Goal: Information Seeking & Learning: Learn about a topic

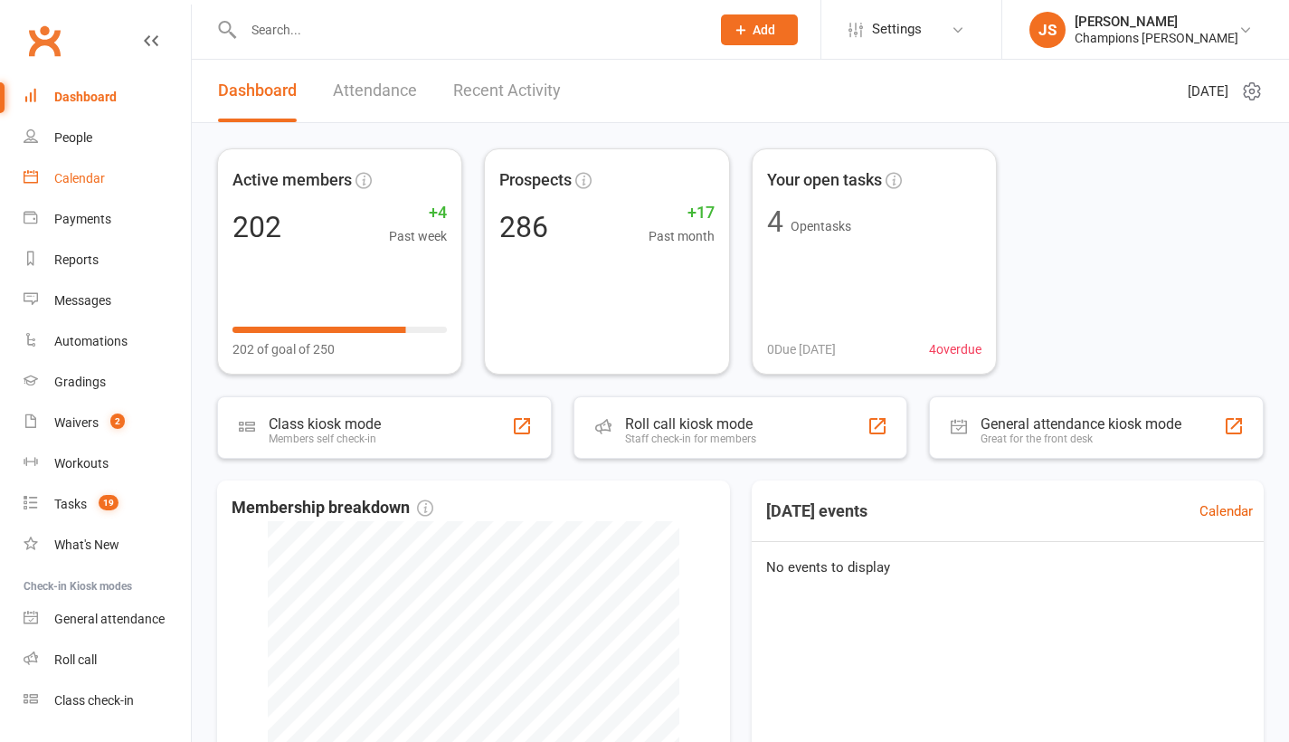
click at [100, 187] on link "Calendar" at bounding box center [107, 178] width 167 height 41
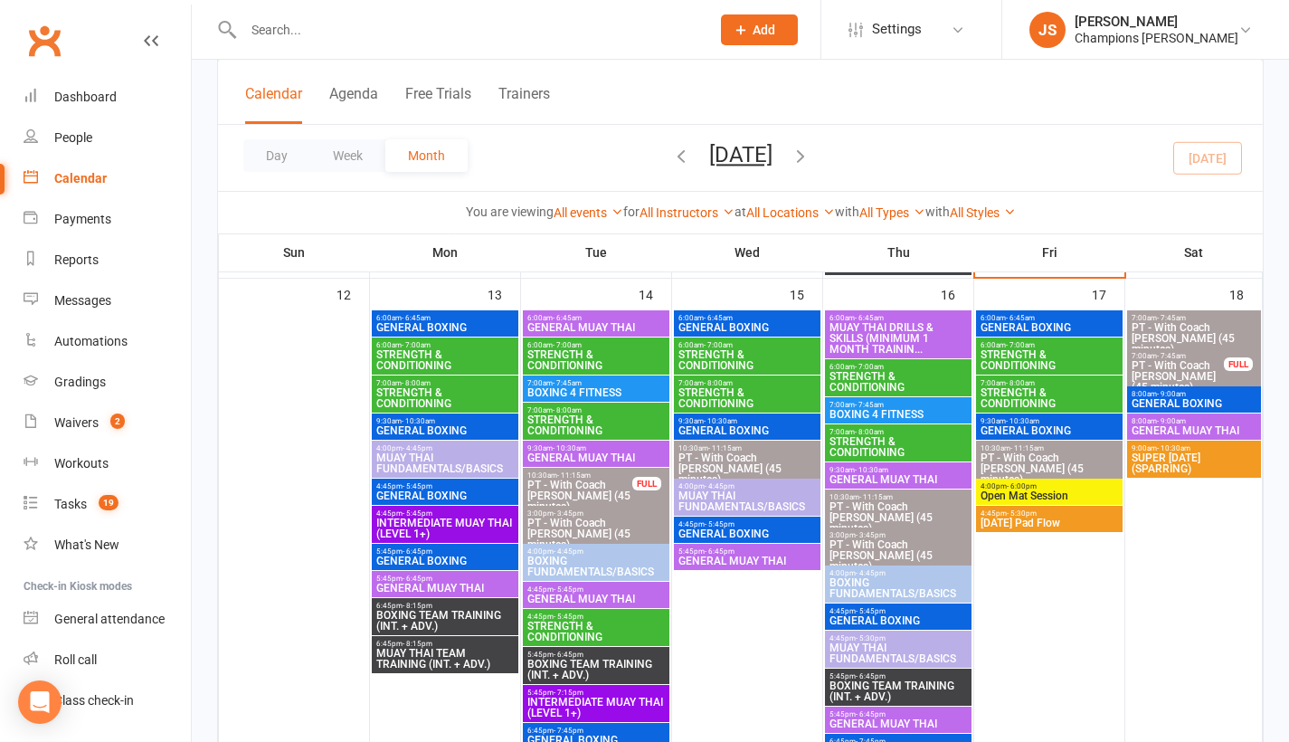
scroll to position [1154, 0]
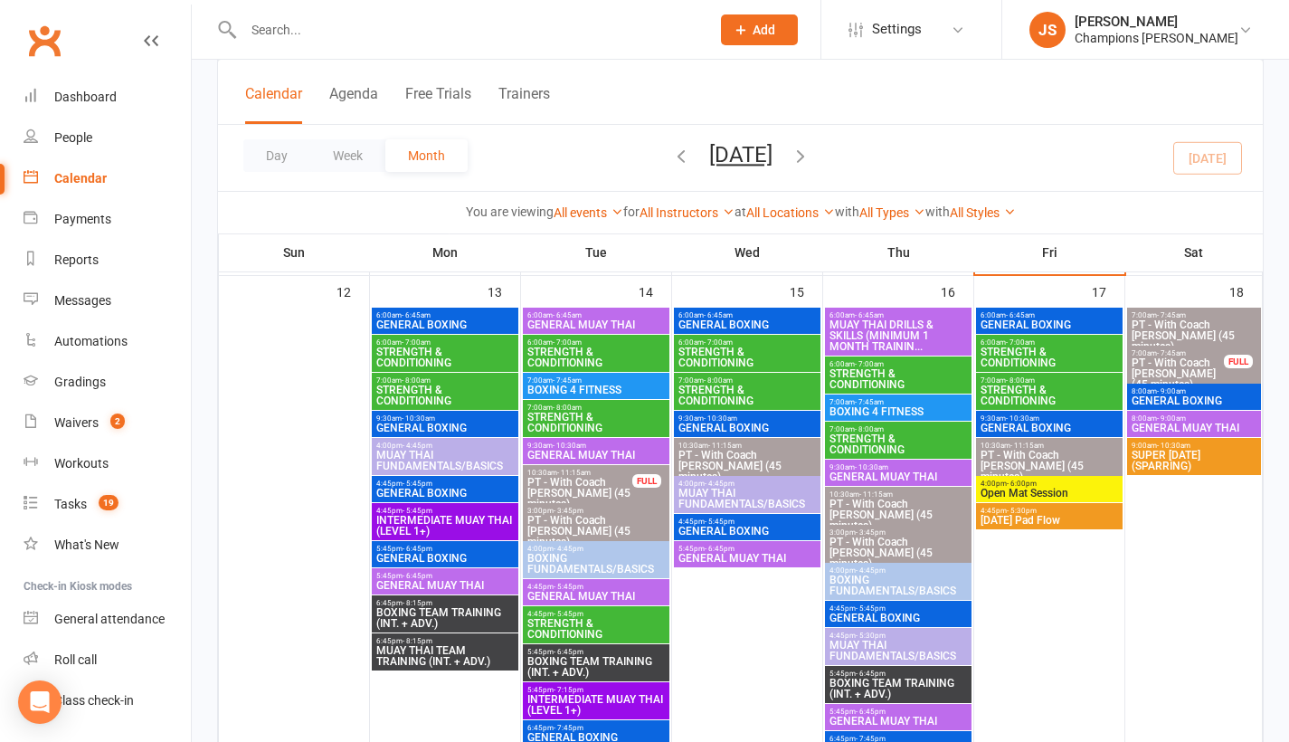
click at [618, 326] on span "GENERAL MUAY THAI" at bounding box center [595, 324] width 139 height 11
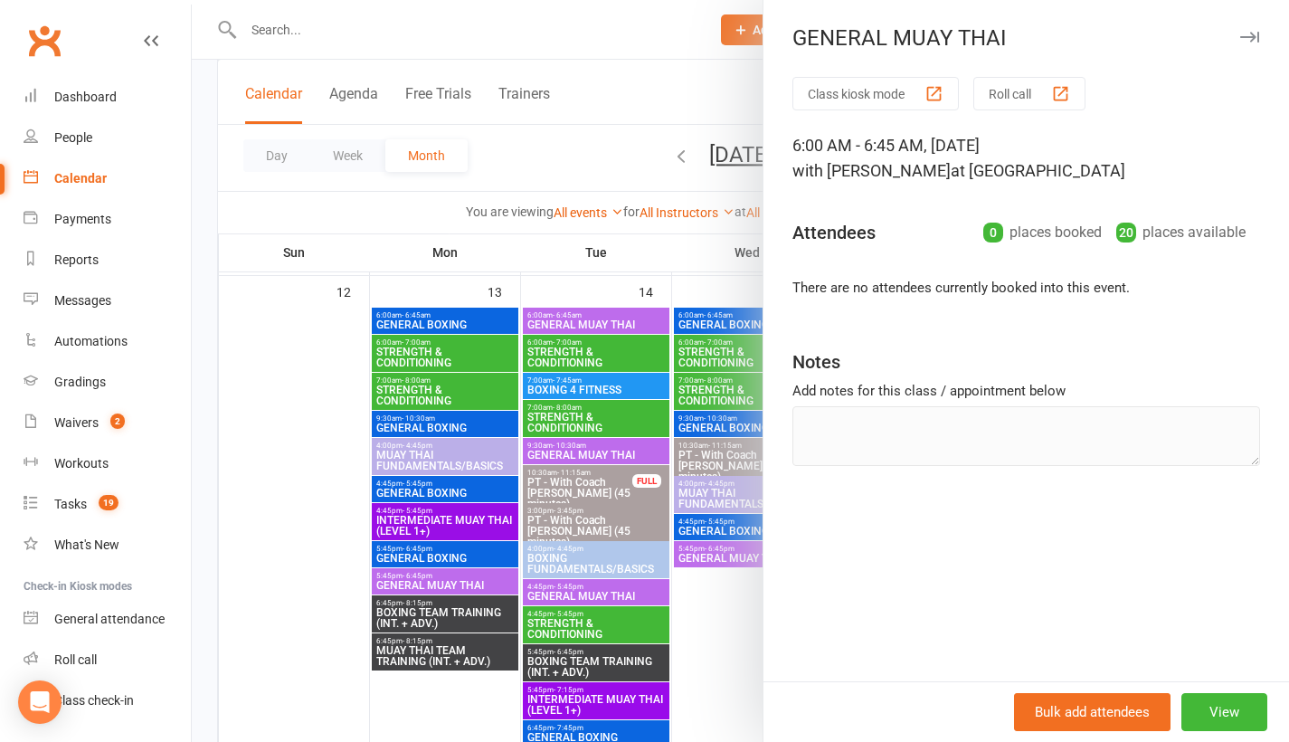
click at [314, 436] on div at bounding box center [740, 371] width 1097 height 742
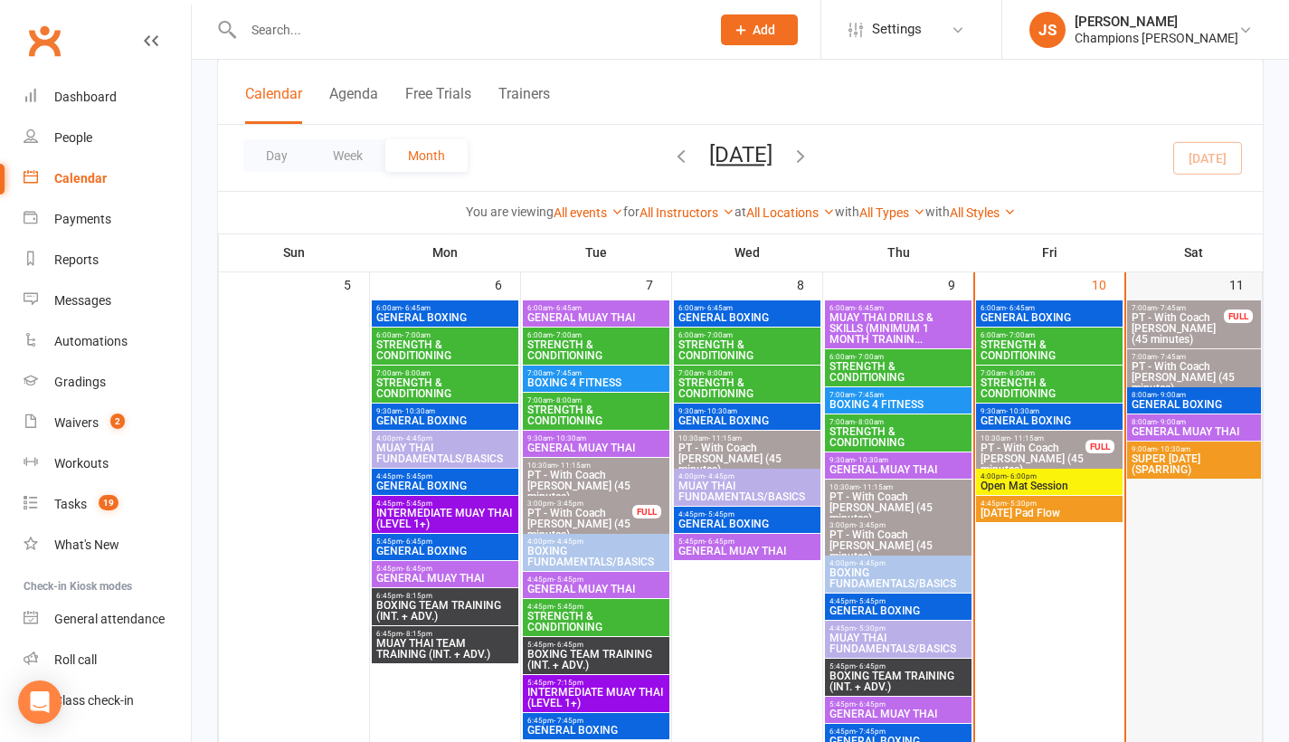
scroll to position [630, 0]
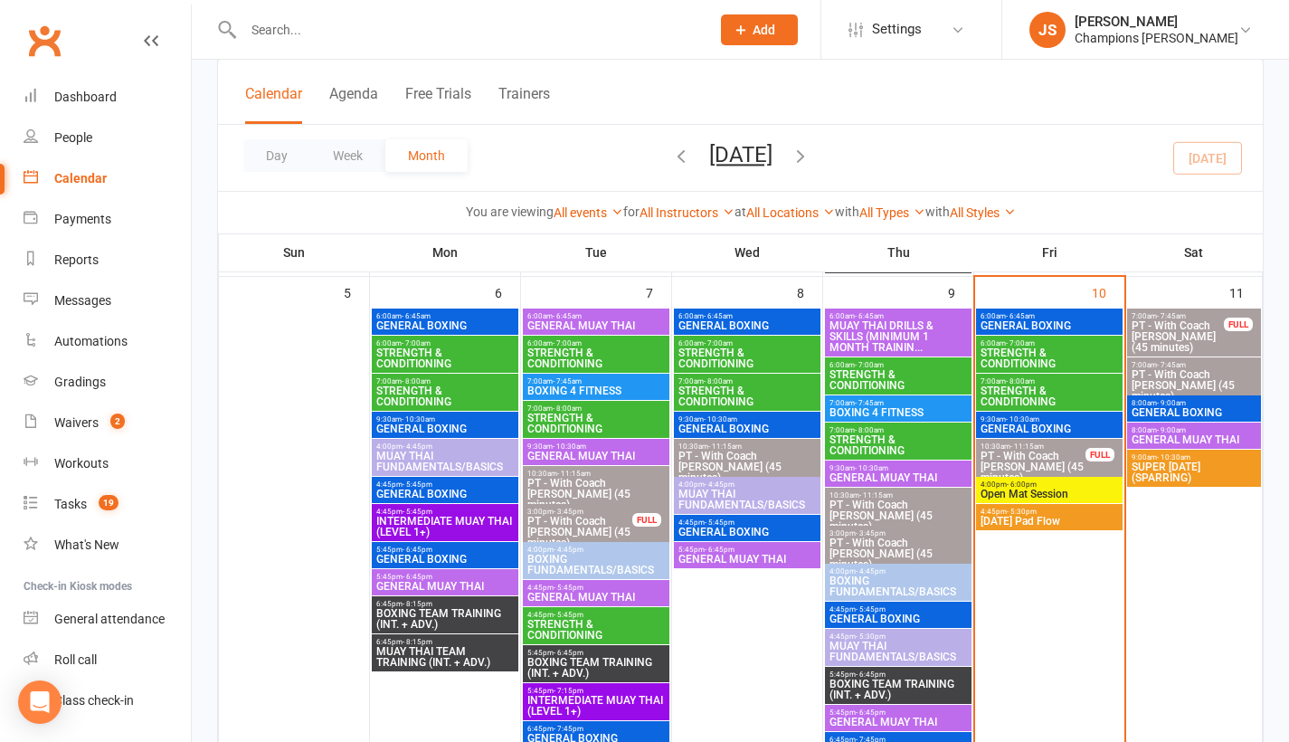
click at [1070, 485] on span "4:00pm - 6:00pm" at bounding box center [1049, 484] width 139 height 8
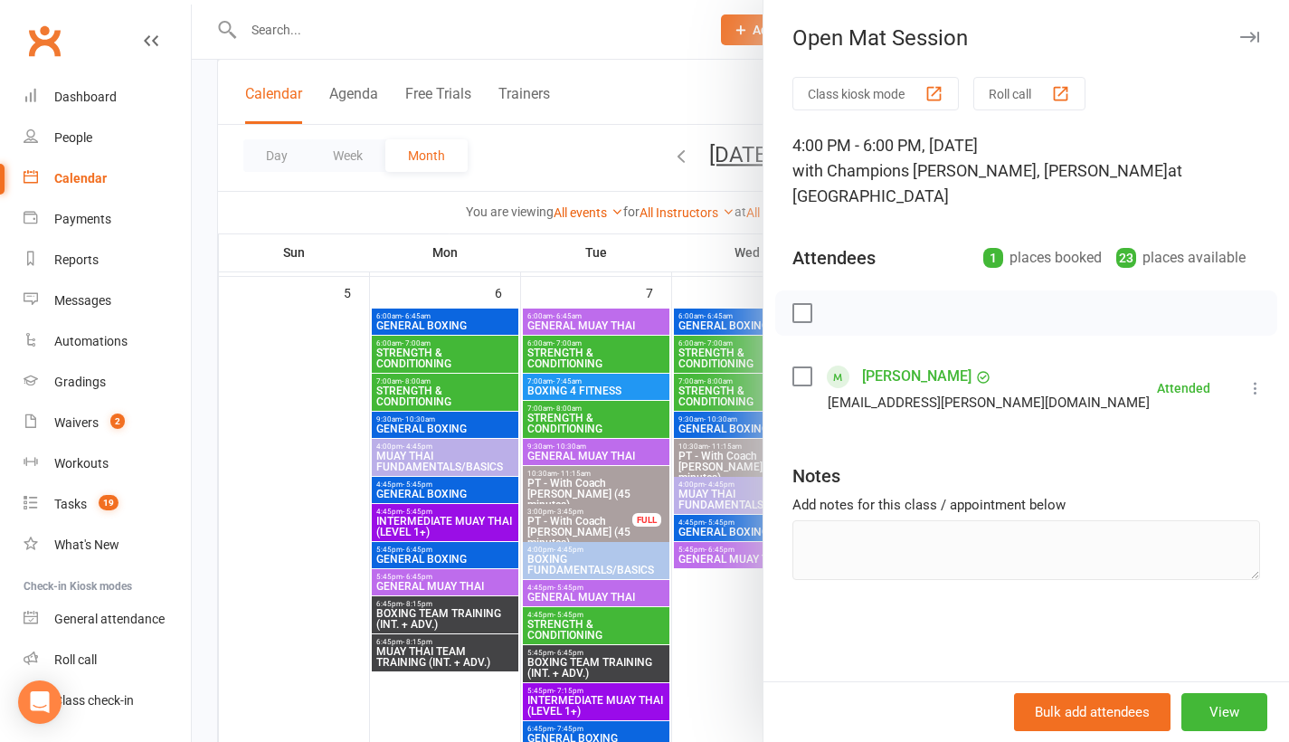
click at [682, 678] on div at bounding box center [740, 371] width 1097 height 742
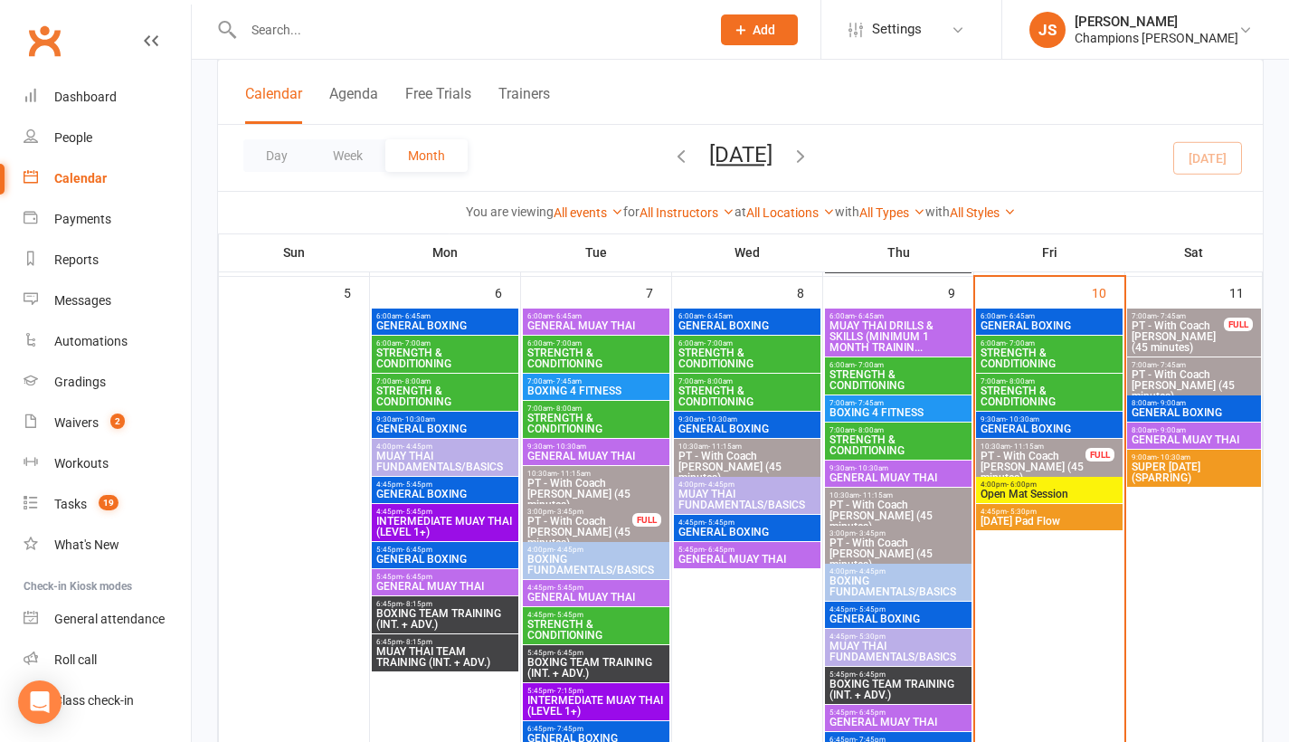
click at [1062, 512] on span "4:45pm - 5:30pm" at bounding box center [1049, 511] width 139 height 8
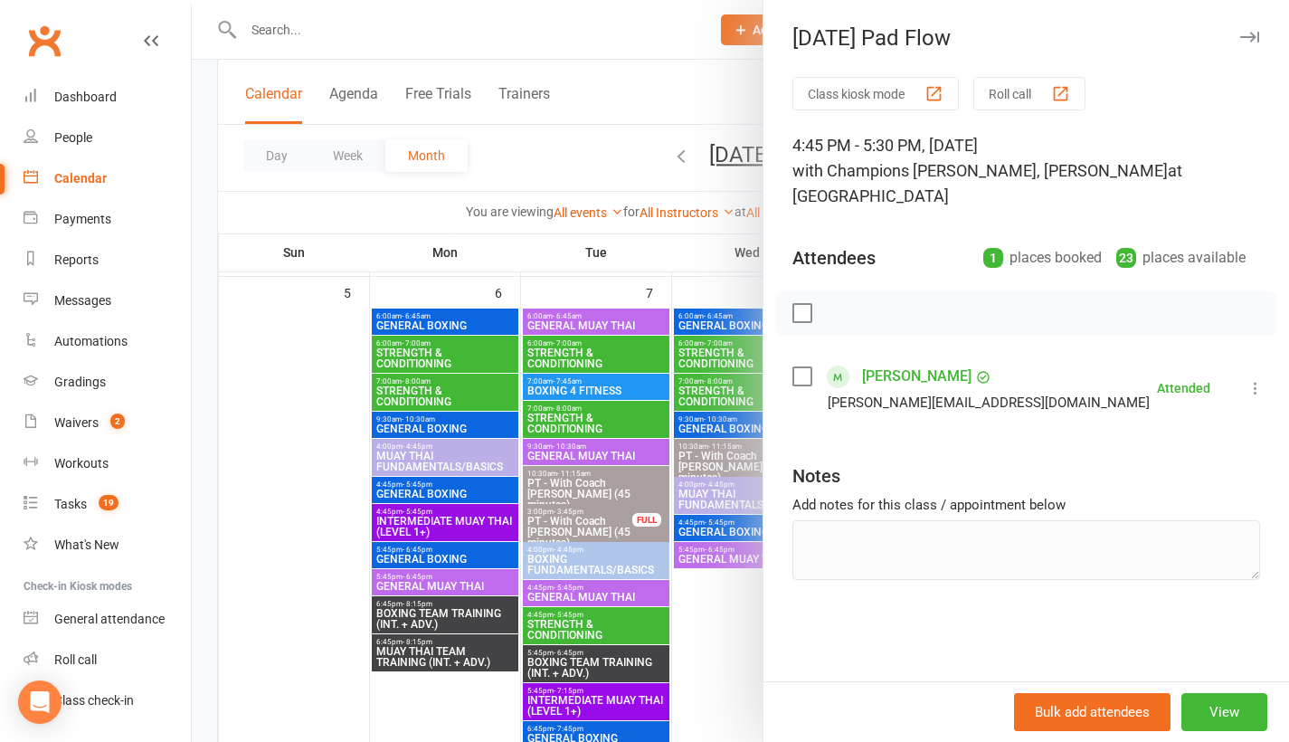
click at [705, 674] on div at bounding box center [740, 371] width 1097 height 742
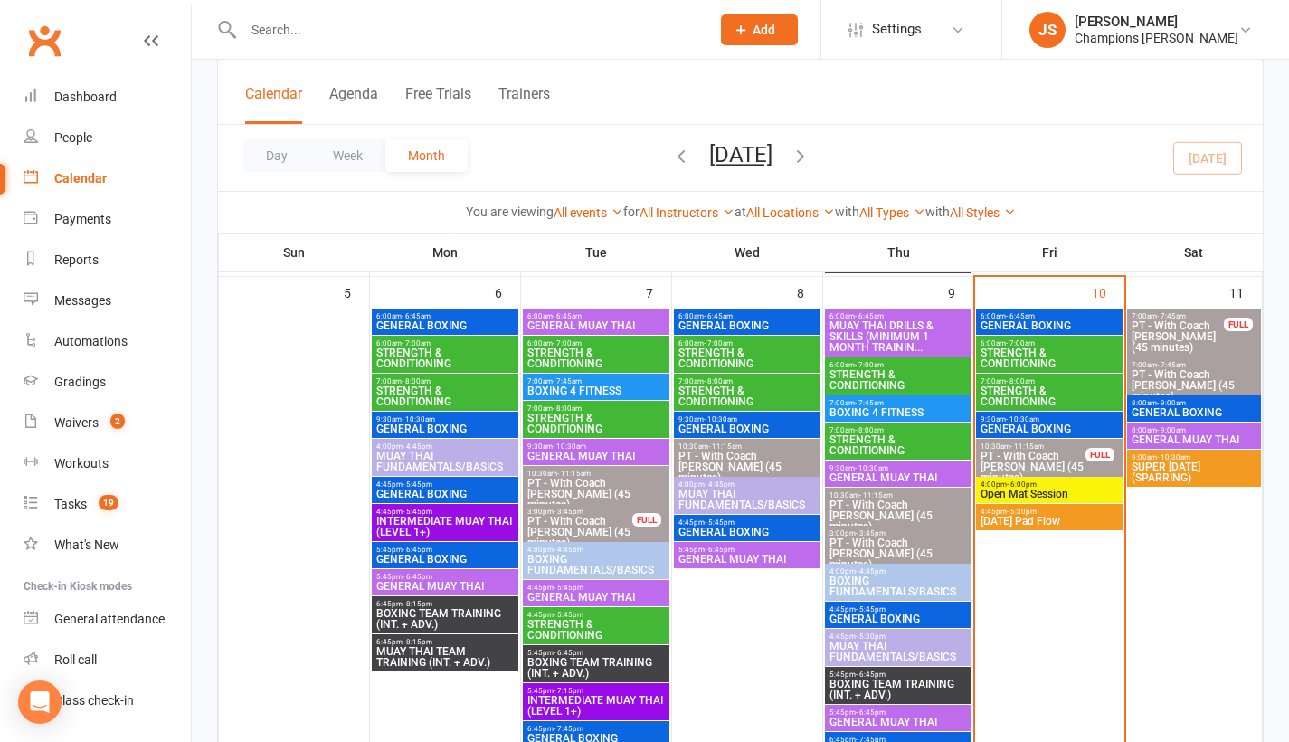
click at [1210, 410] on span "GENERAL BOXING" at bounding box center [1194, 412] width 127 height 11
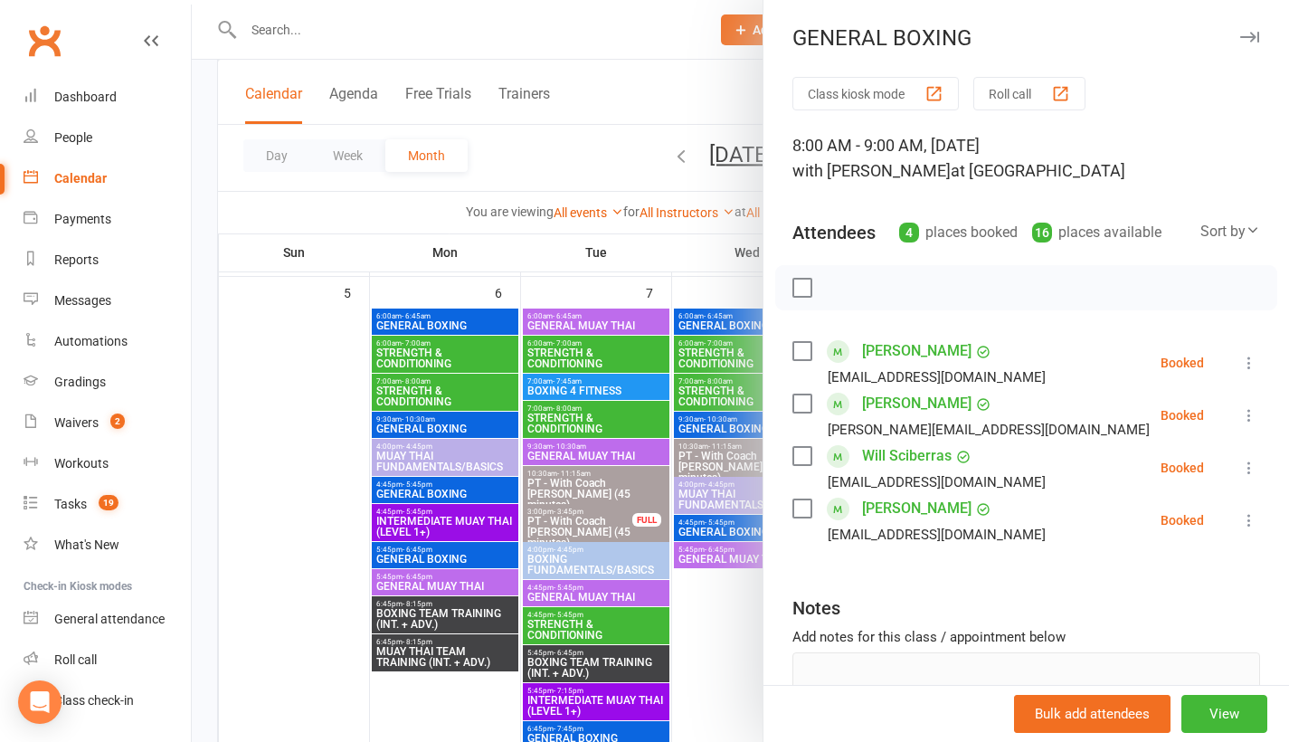
click at [735, 677] on div at bounding box center [740, 371] width 1097 height 742
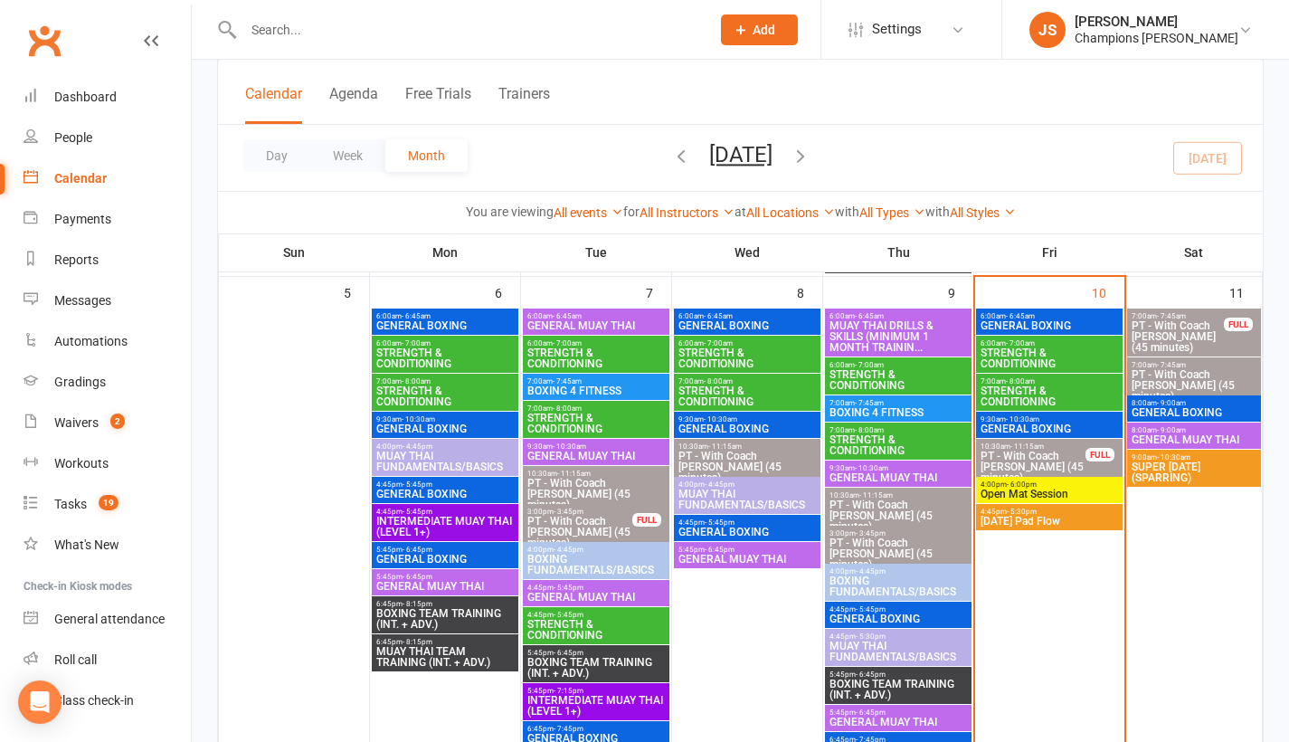
click at [1163, 440] on span "GENERAL MUAY THAI" at bounding box center [1194, 439] width 127 height 11
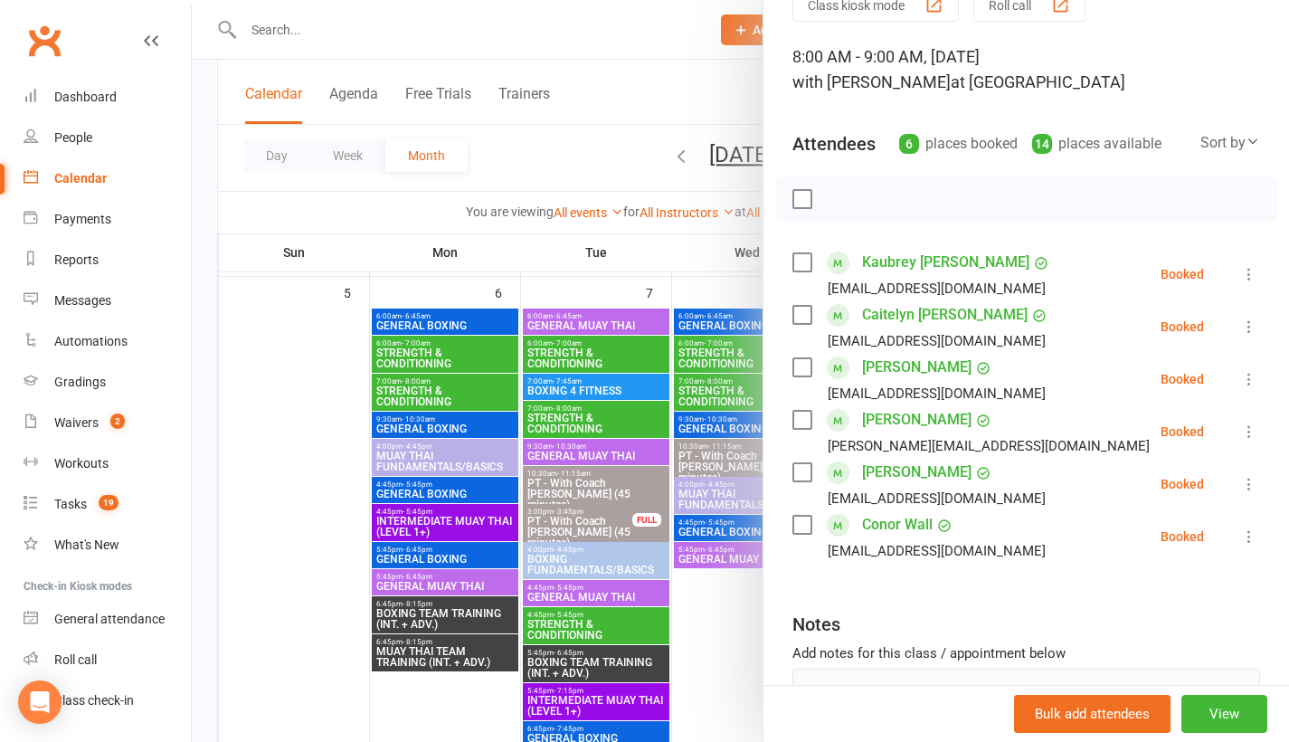
scroll to position [110, 0]
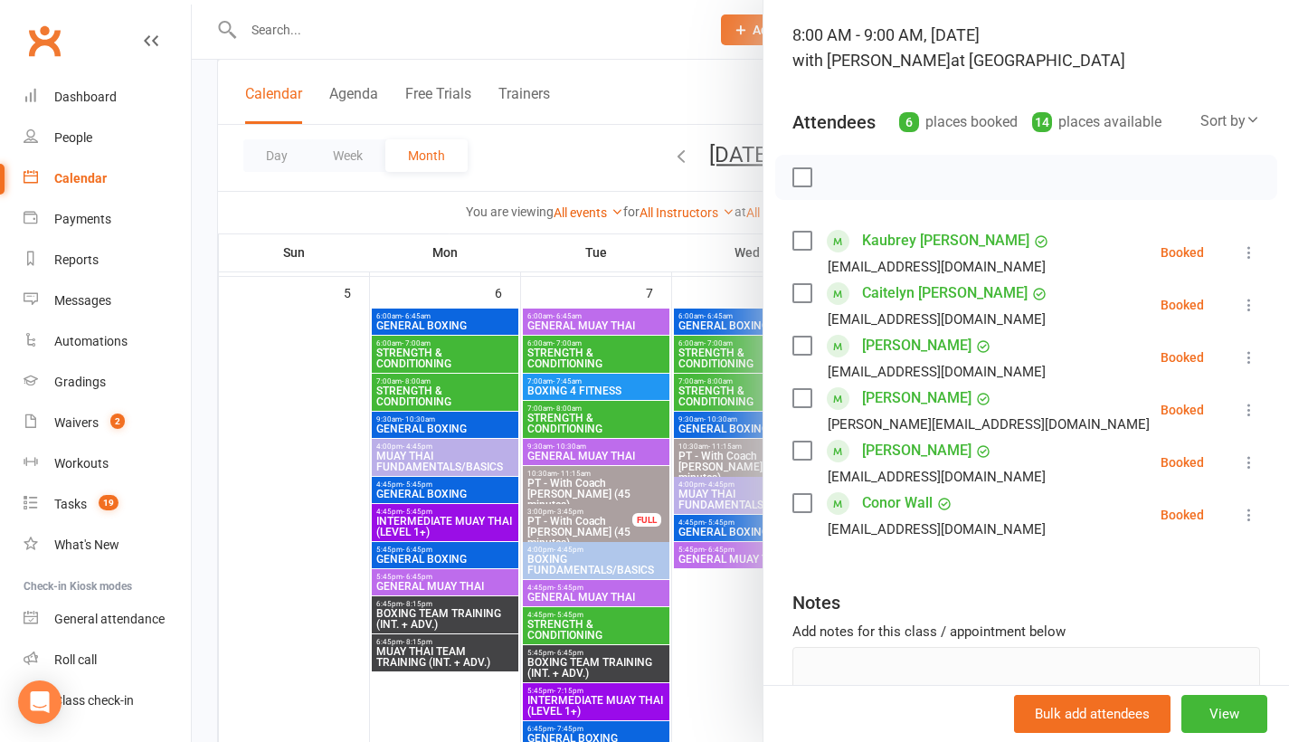
click at [909, 245] on link "Kaubrey [PERSON_NAME]" at bounding box center [945, 240] width 167 height 29
